Goal: Navigation & Orientation: Find specific page/section

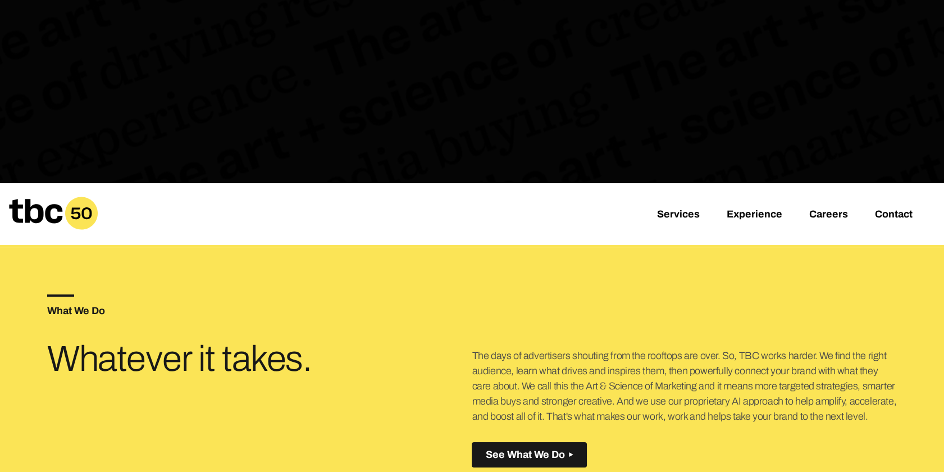
scroll to position [227, 0]
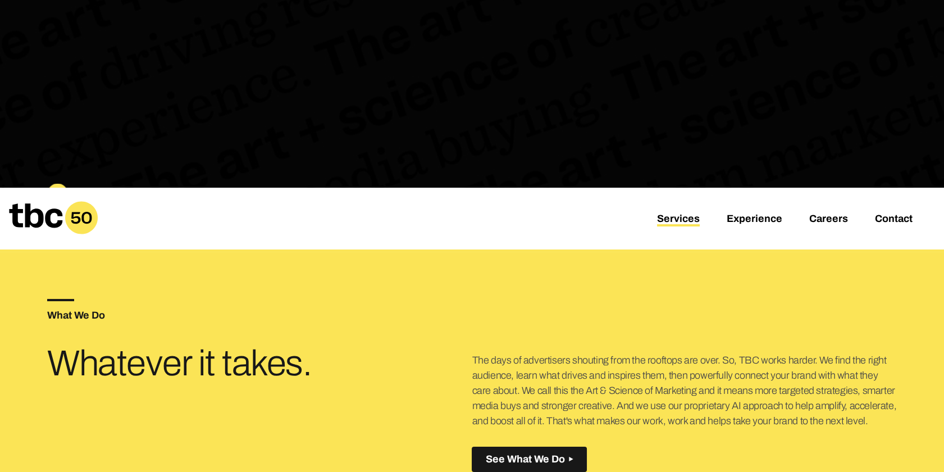
click at [692, 219] on link "Services" at bounding box center [678, 219] width 43 height 13
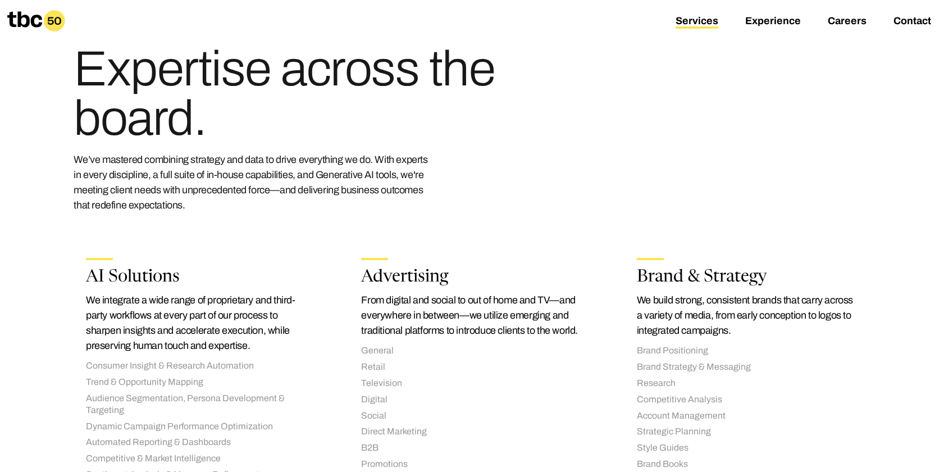
scroll to position [59, 0]
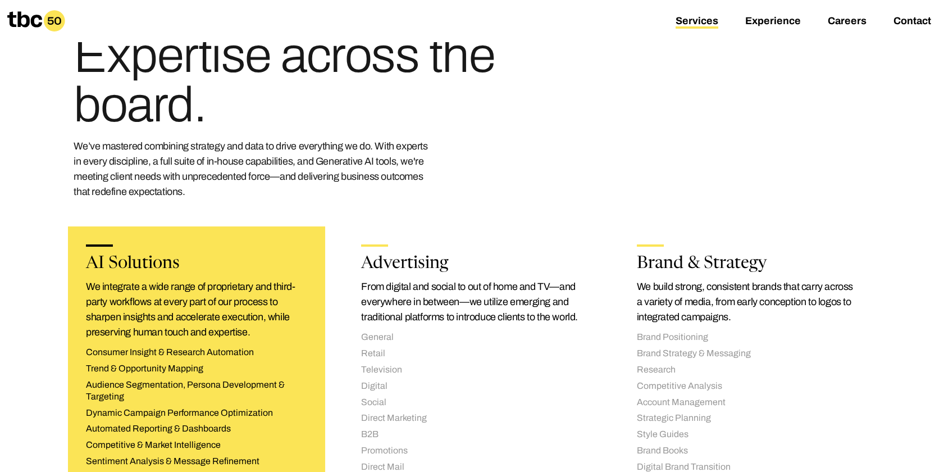
click at [178, 354] on li "Consumer Insight & Research Automation" at bounding box center [196, 352] width 221 height 12
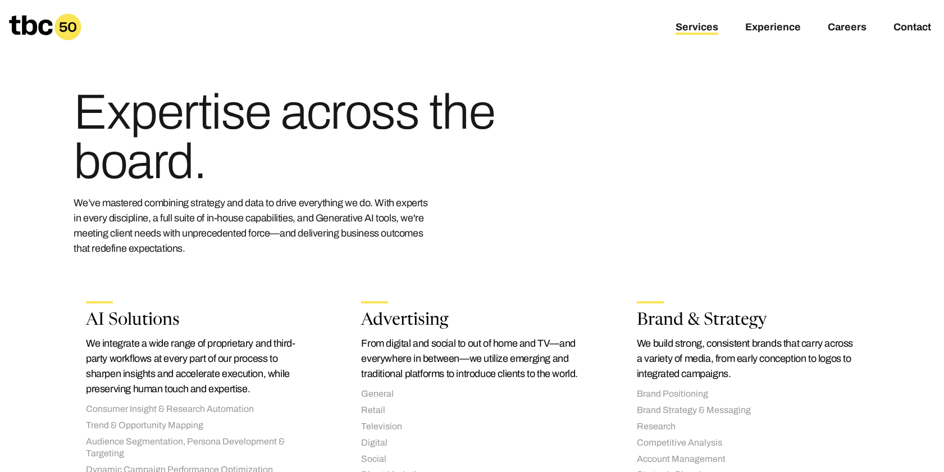
scroll to position [0, 0]
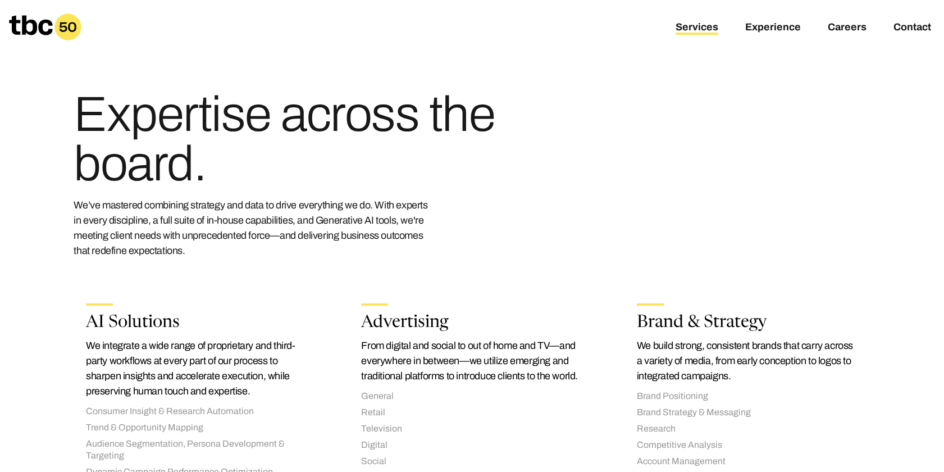
click at [44, 22] on icon at bounding box center [30, 25] width 43 height 20
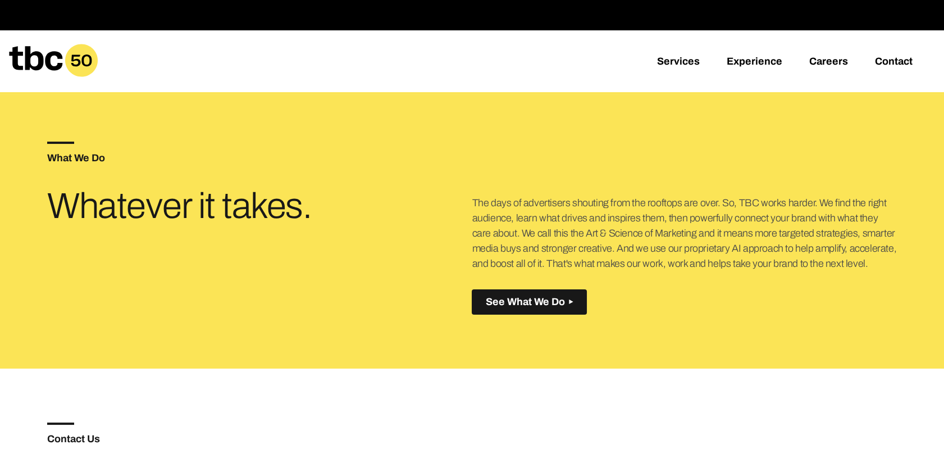
scroll to position [383, 0]
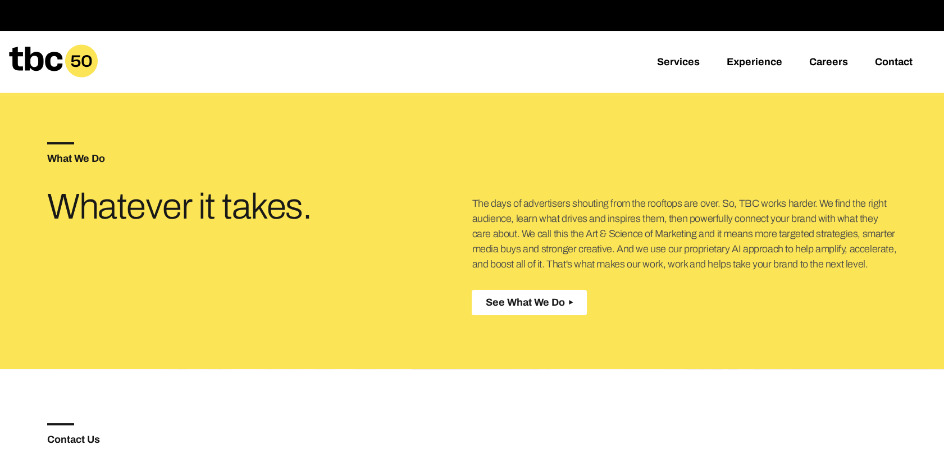
click at [564, 292] on button "See What We Do Created with Sketch." at bounding box center [529, 302] width 115 height 25
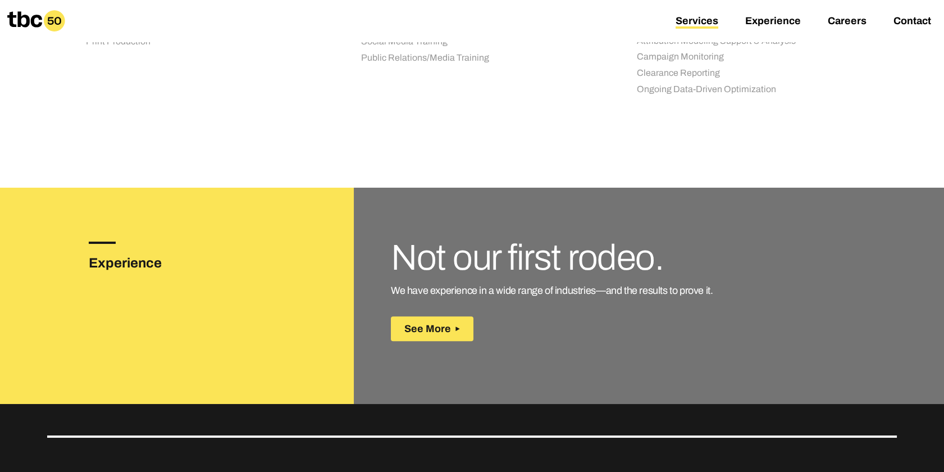
scroll to position [1484, 0]
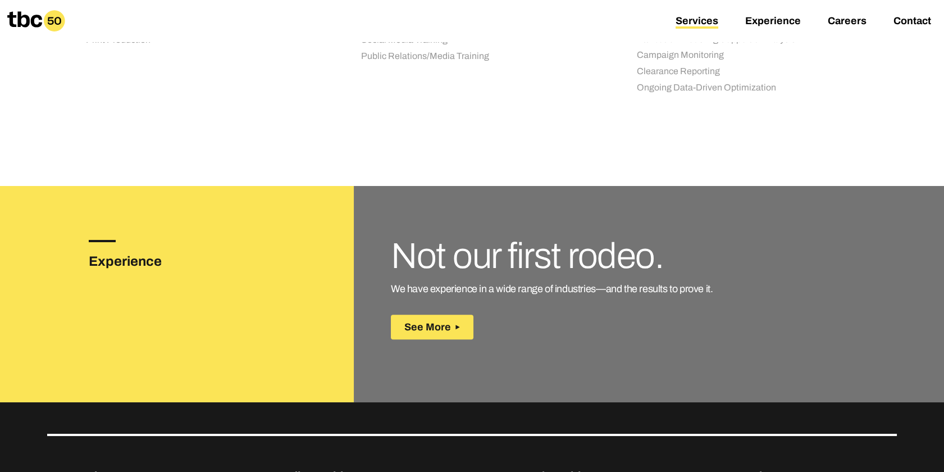
click at [436, 312] on div "Not our first rodeo. We have experience in a wide range of industries—and the r…" at bounding box center [630, 290] width 479 height 100
click at [429, 324] on span "See More" at bounding box center [427, 327] width 47 height 12
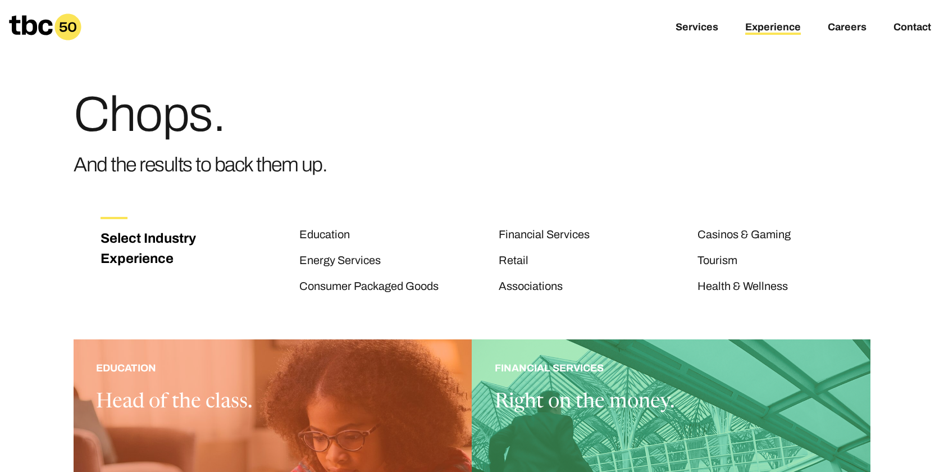
click at [67, 27] on icon at bounding box center [68, 27] width 17 height 10
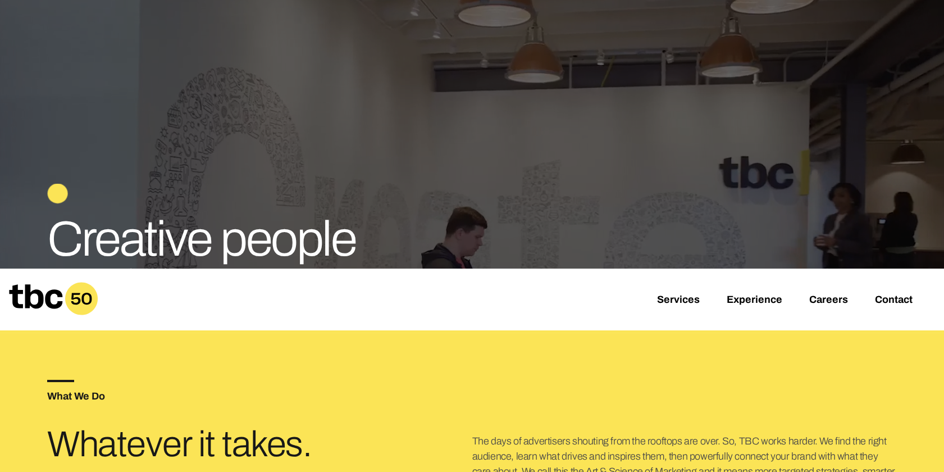
scroll to position [144, 0]
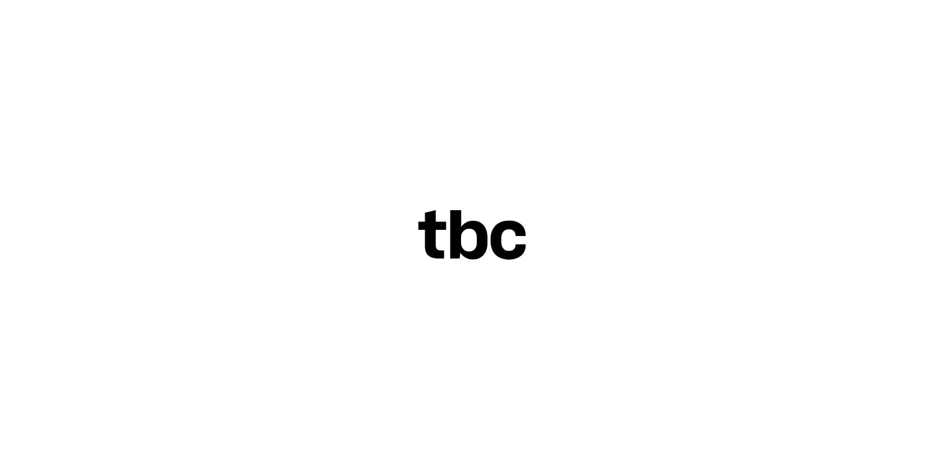
scroll to position [32, 0]
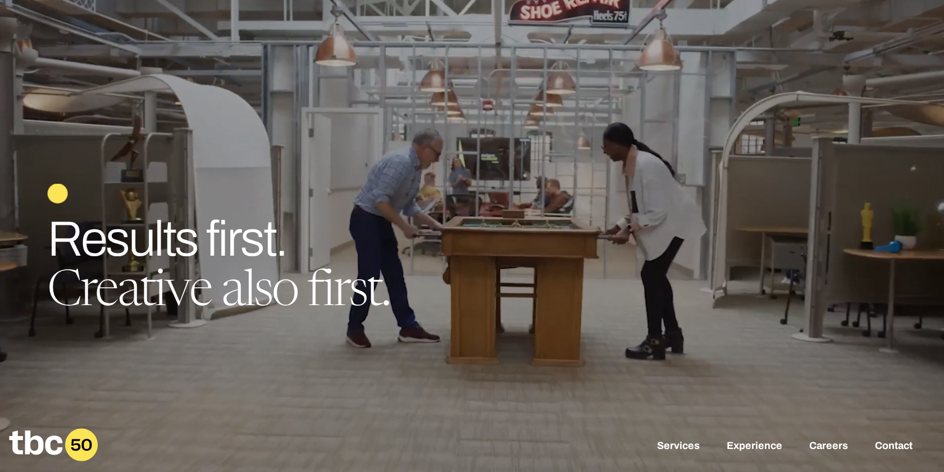
click at [234, 251] on span "Results first." at bounding box center [166, 238] width 239 height 53
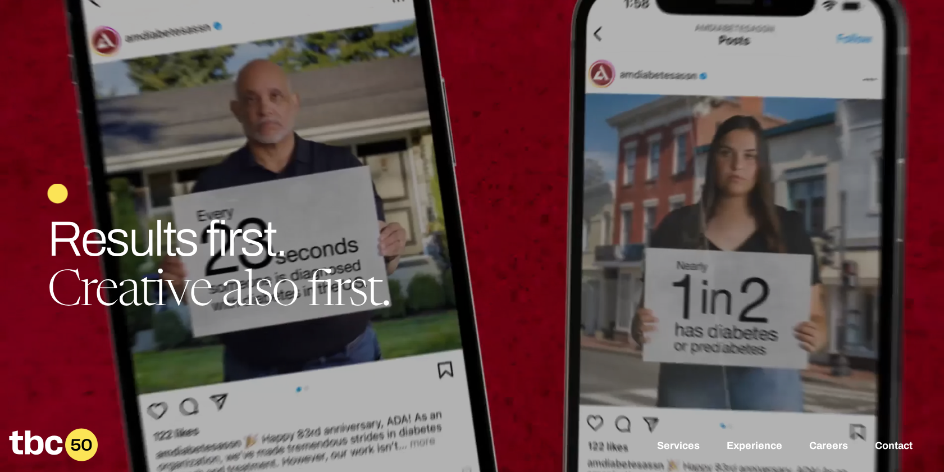
click at [234, 251] on span "Results first." at bounding box center [166, 238] width 239 height 53
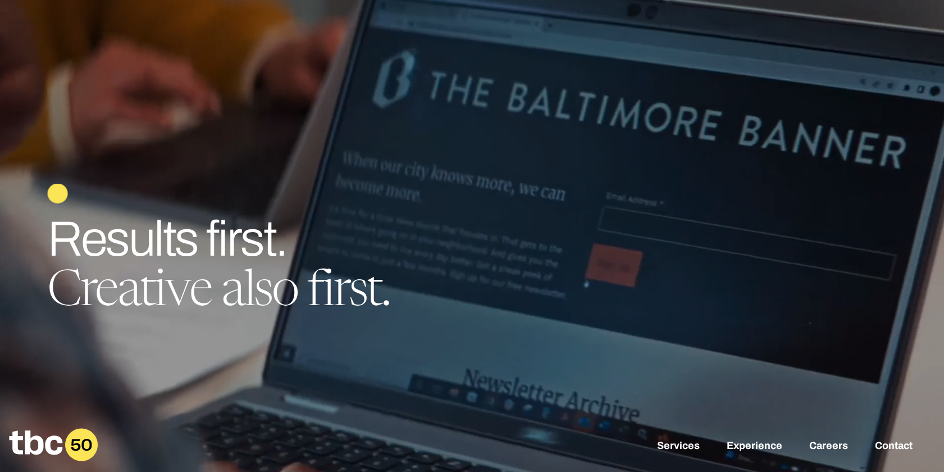
click at [234, 251] on span "Results first." at bounding box center [166, 238] width 239 height 53
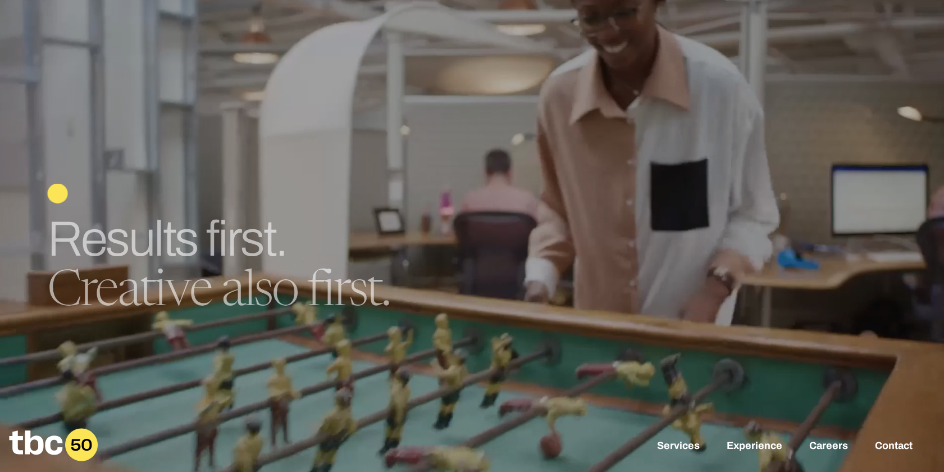
drag, startPoint x: 67, startPoint y: 244, endPoint x: 413, endPoint y: 318, distance: 353.5
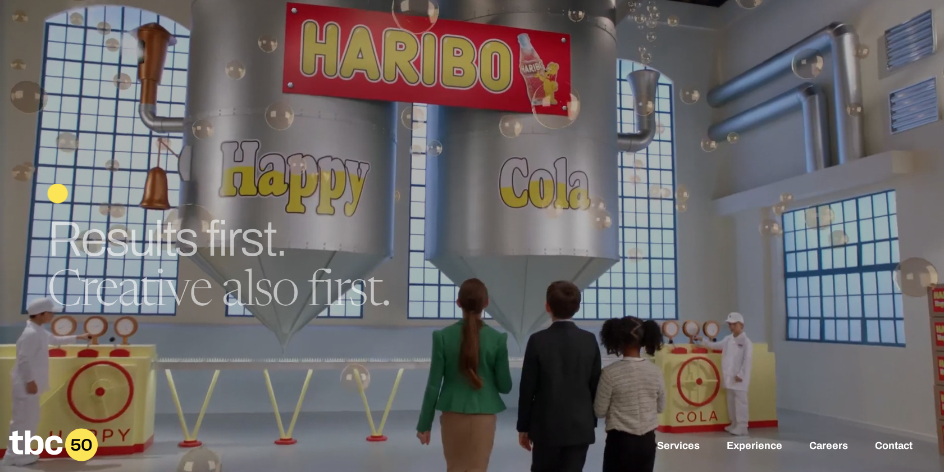
click at [413, 318] on div "Creative people work here. An ad agency, only better. Results first. Creative a…" at bounding box center [471, 260] width 849 height 152
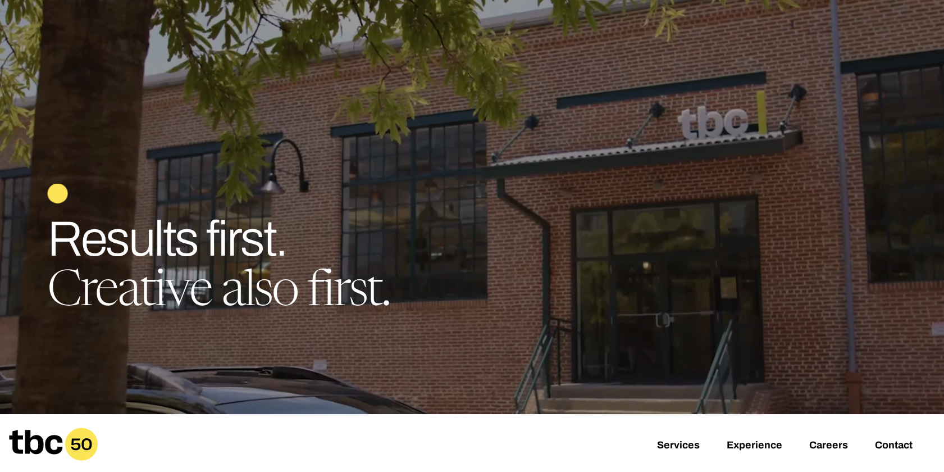
scroll to position [0, 0]
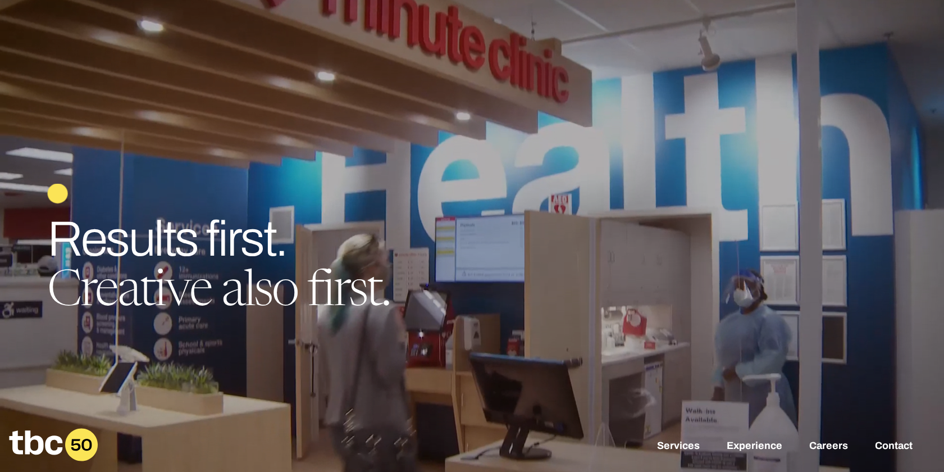
click at [557, 181] on div at bounding box center [472, 236] width 944 height 472
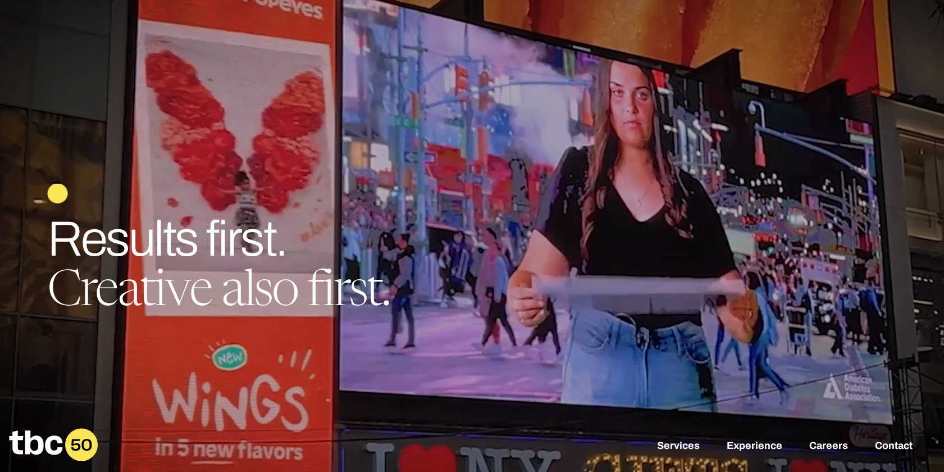
click at [557, 181] on div at bounding box center [472, 236] width 944 height 472
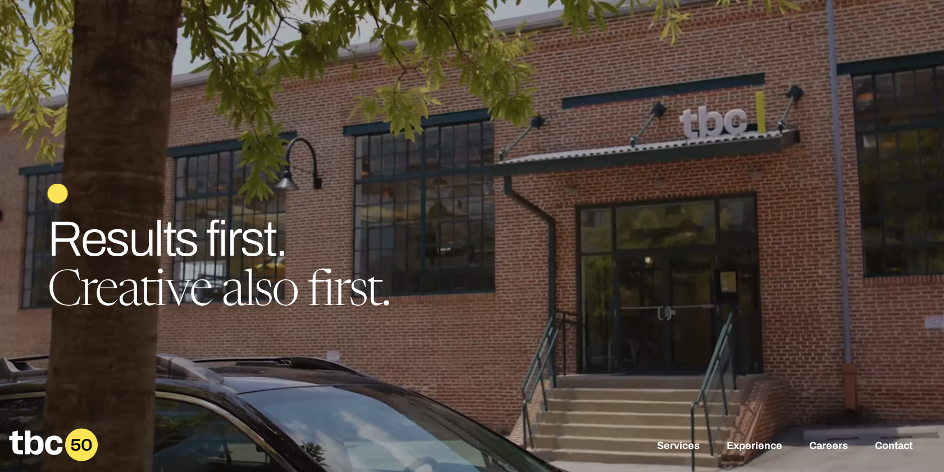
click at [547, 264] on h1 "Results first. Creative also first." at bounding box center [471, 265] width 849 height 103
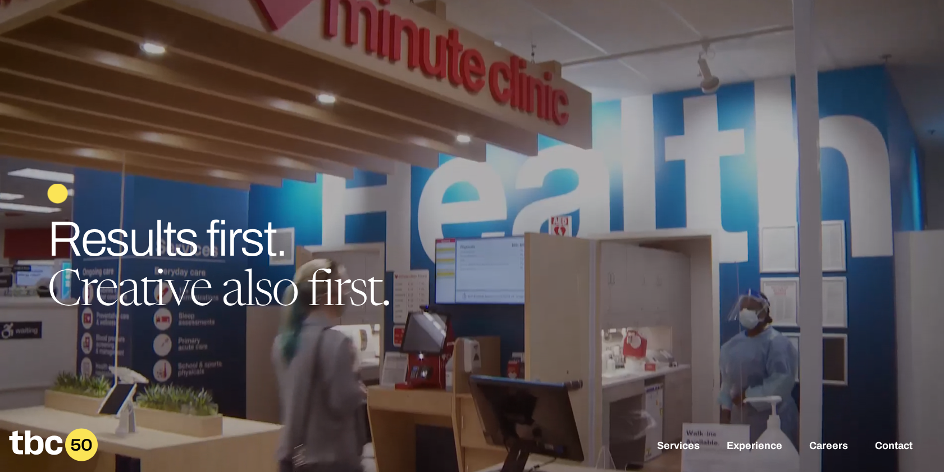
click at [547, 264] on h1 "Results first. Creative also first." at bounding box center [471, 265] width 849 height 103
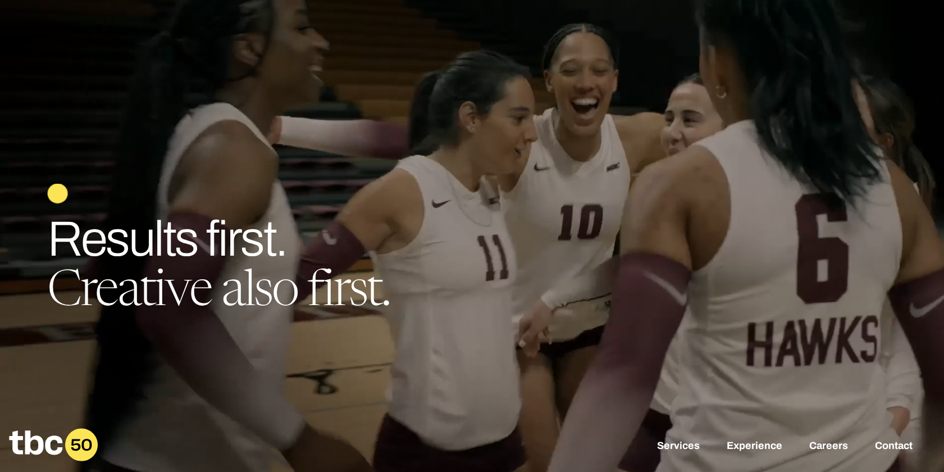
drag, startPoint x: 547, startPoint y: 264, endPoint x: 552, endPoint y: 299, distance: 35.2
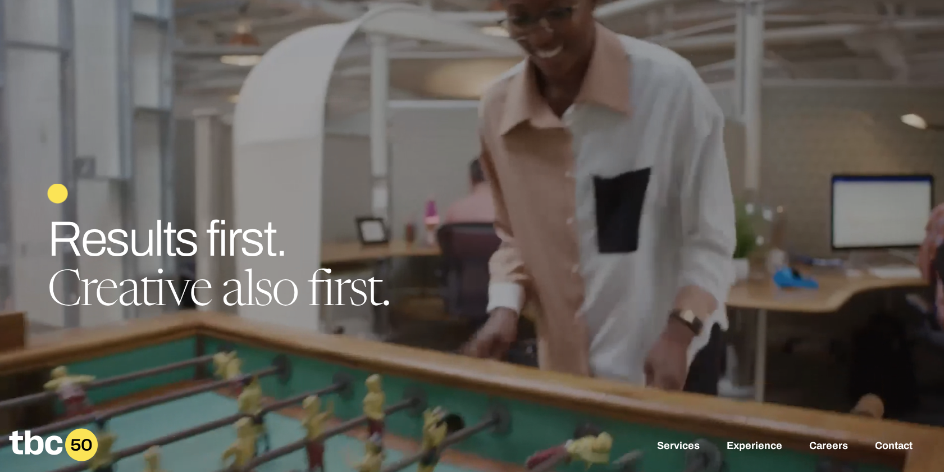
click at [552, 299] on h1 "Results first. Creative also first." at bounding box center [471, 265] width 849 height 103
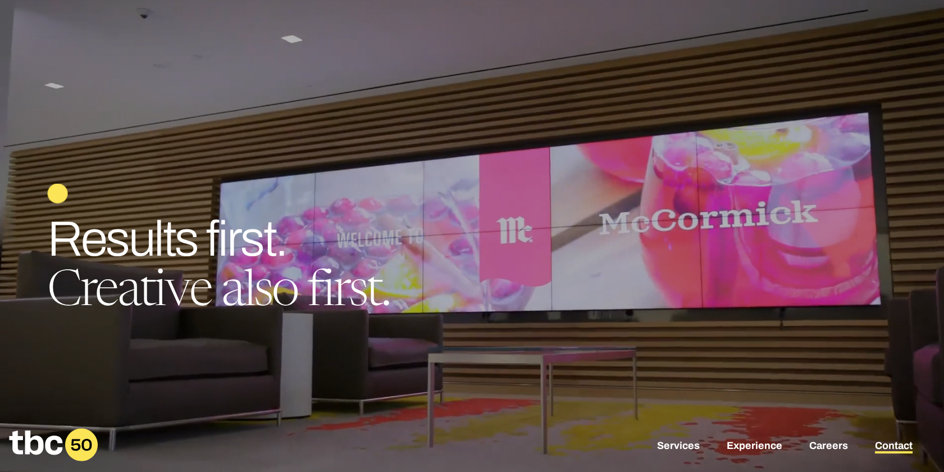
click at [886, 445] on link "Contact" at bounding box center [894, 446] width 38 height 13
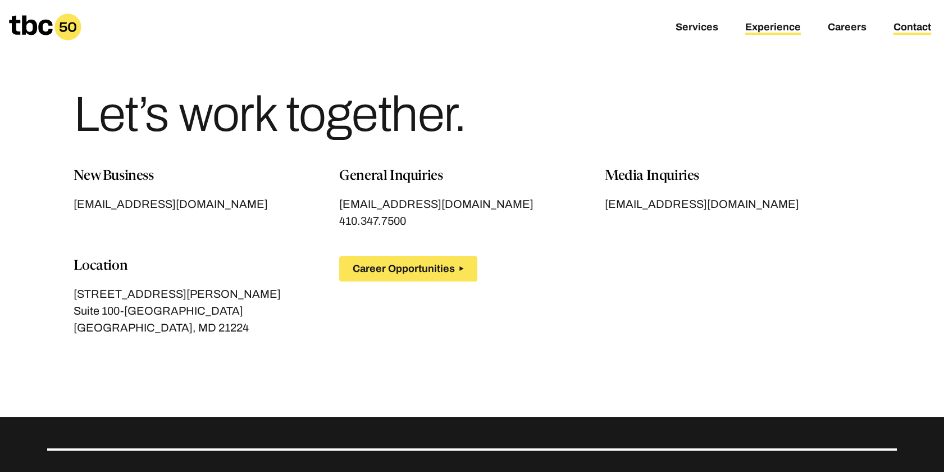
click at [786, 26] on link "Experience" at bounding box center [773, 27] width 56 height 13
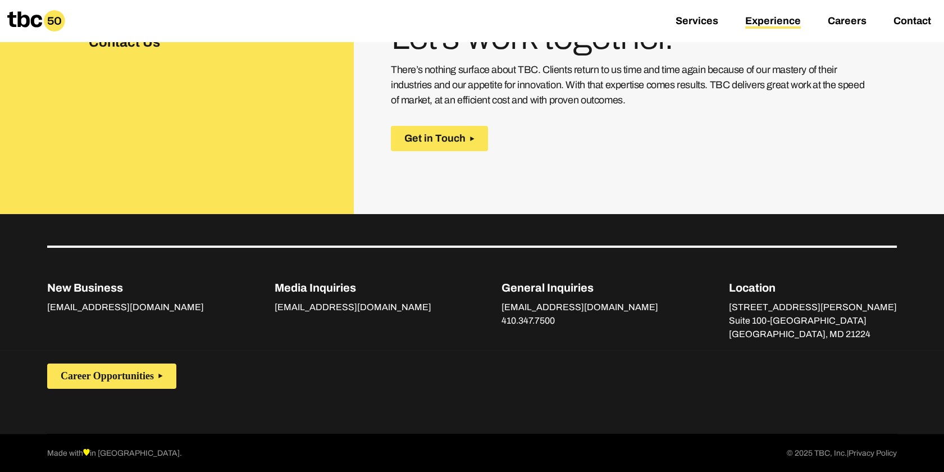
scroll to position [1861, 0]
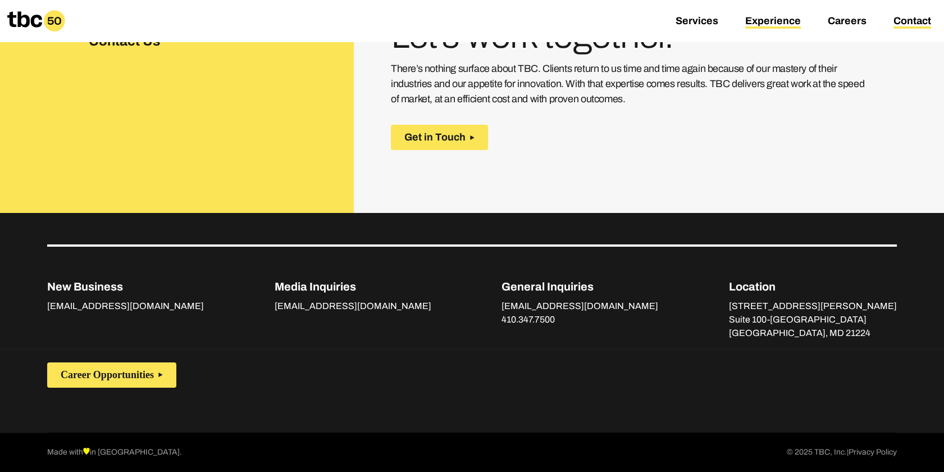
click at [898, 21] on link "Contact" at bounding box center [912, 21] width 38 height 13
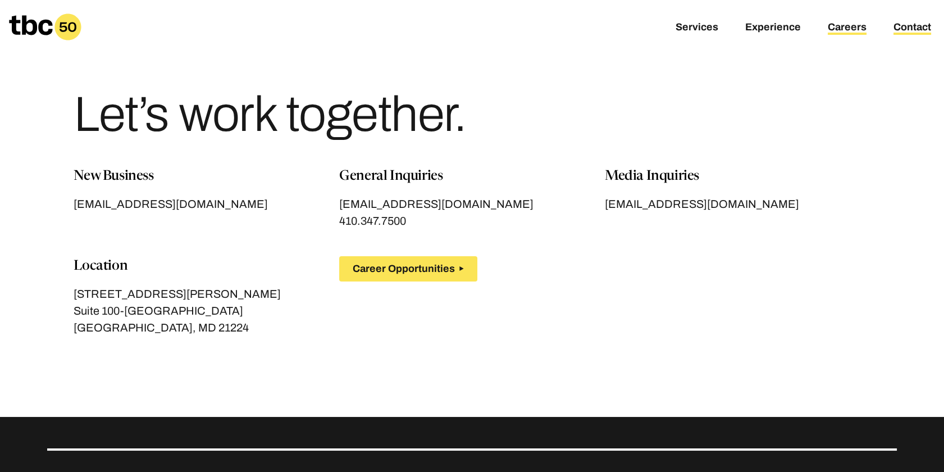
click at [843, 26] on link "Careers" at bounding box center [846, 27] width 39 height 13
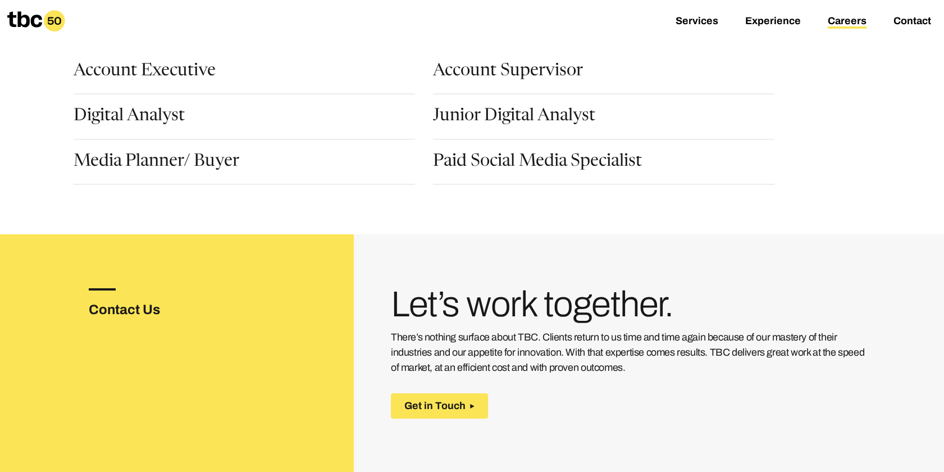
scroll to position [173, 0]
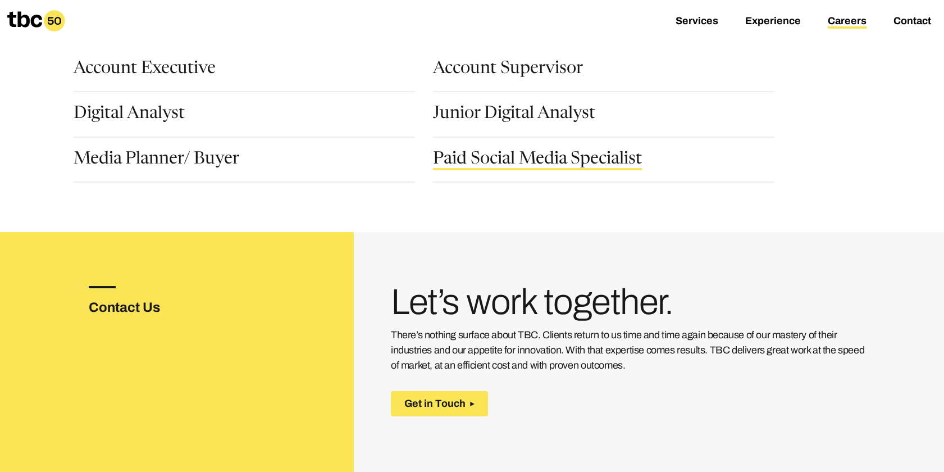
click at [603, 157] on link "Paid Social Media Specialist" at bounding box center [537, 160] width 209 height 19
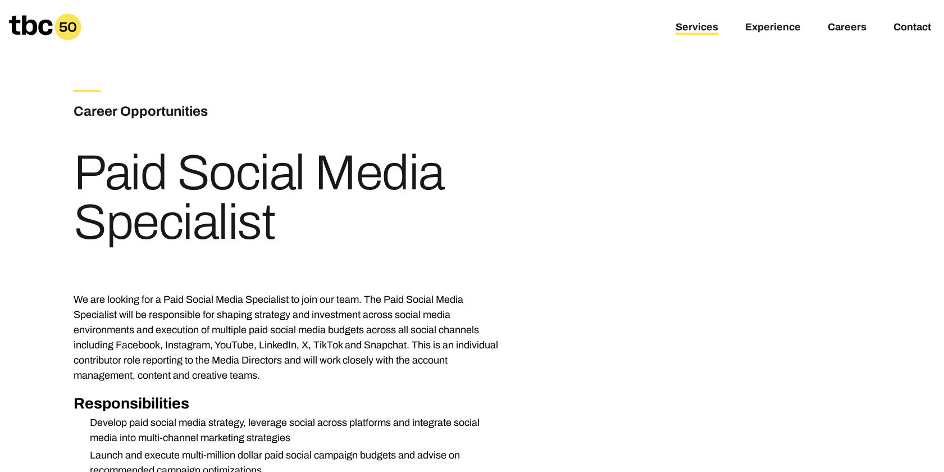
click at [710, 26] on link "Services" at bounding box center [696, 27] width 43 height 13
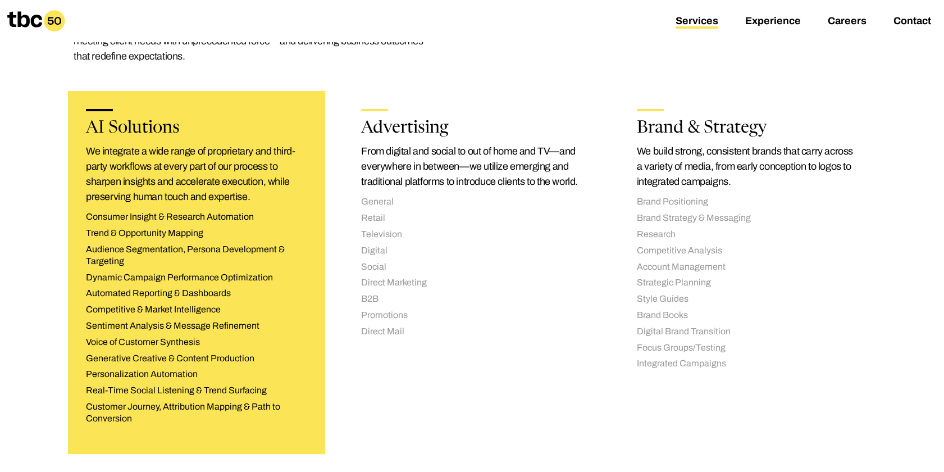
scroll to position [226, 0]
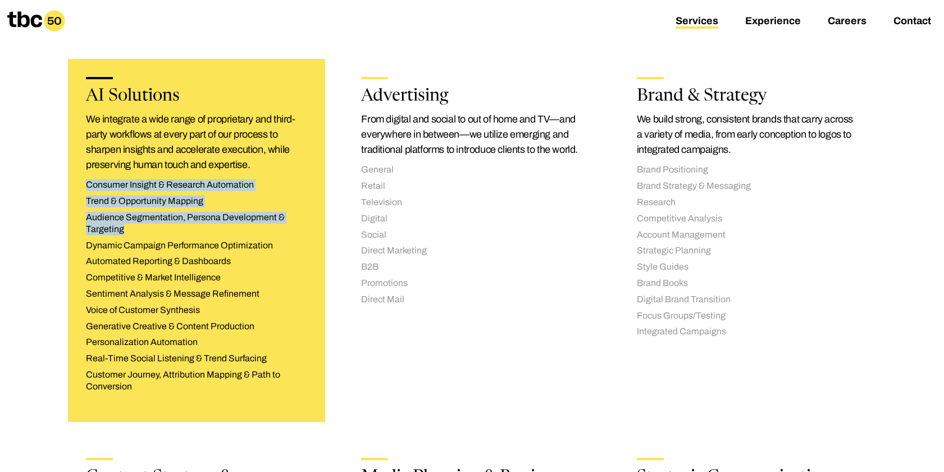
drag, startPoint x: 88, startPoint y: 183, endPoint x: 201, endPoint y: 231, distance: 123.0
click at [201, 231] on ul "Consumer Insight & Research Automation Trend & Opportunity Mapping Audience Seg…" at bounding box center [196, 285] width 221 height 213
copy ul "Consumer Insight & Research Automation Trend & Opportunity Mapping Audience Seg…"
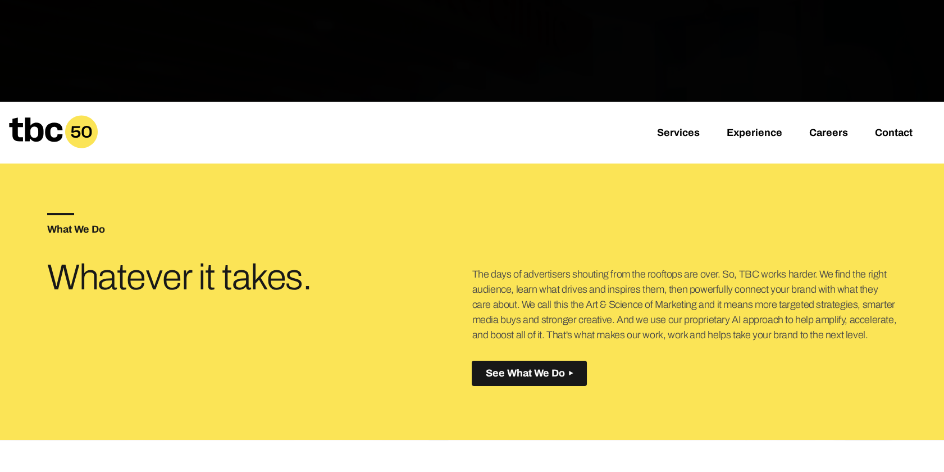
scroll to position [310, 0]
